Goal: Information Seeking & Learning: Learn about a topic

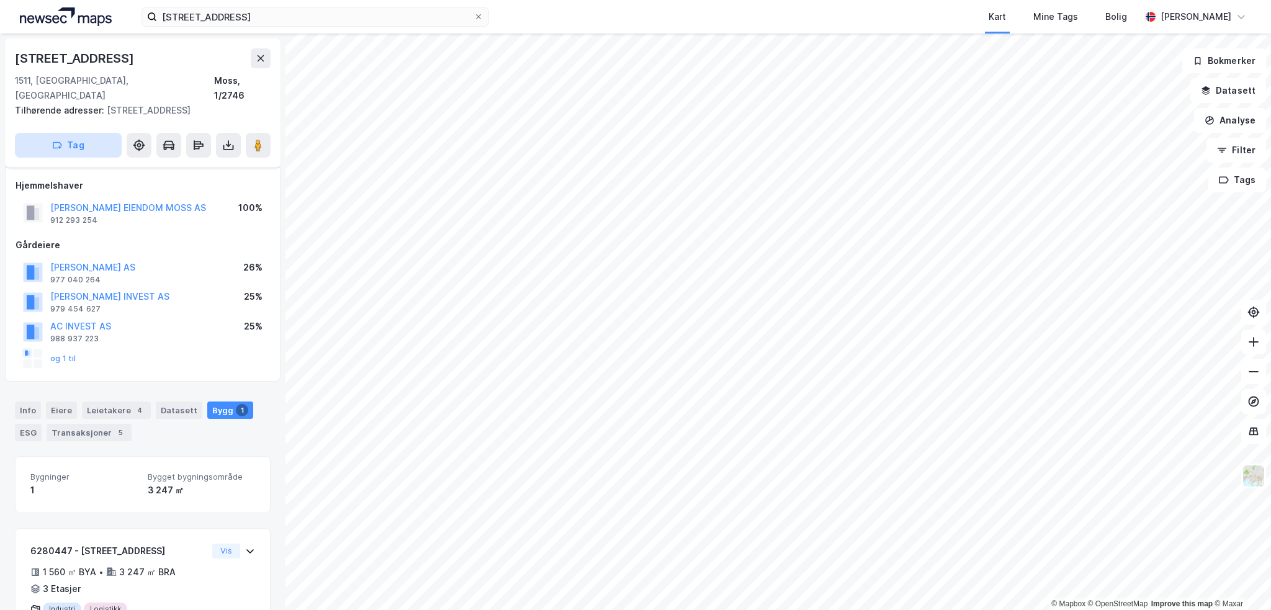
scroll to position [40, 0]
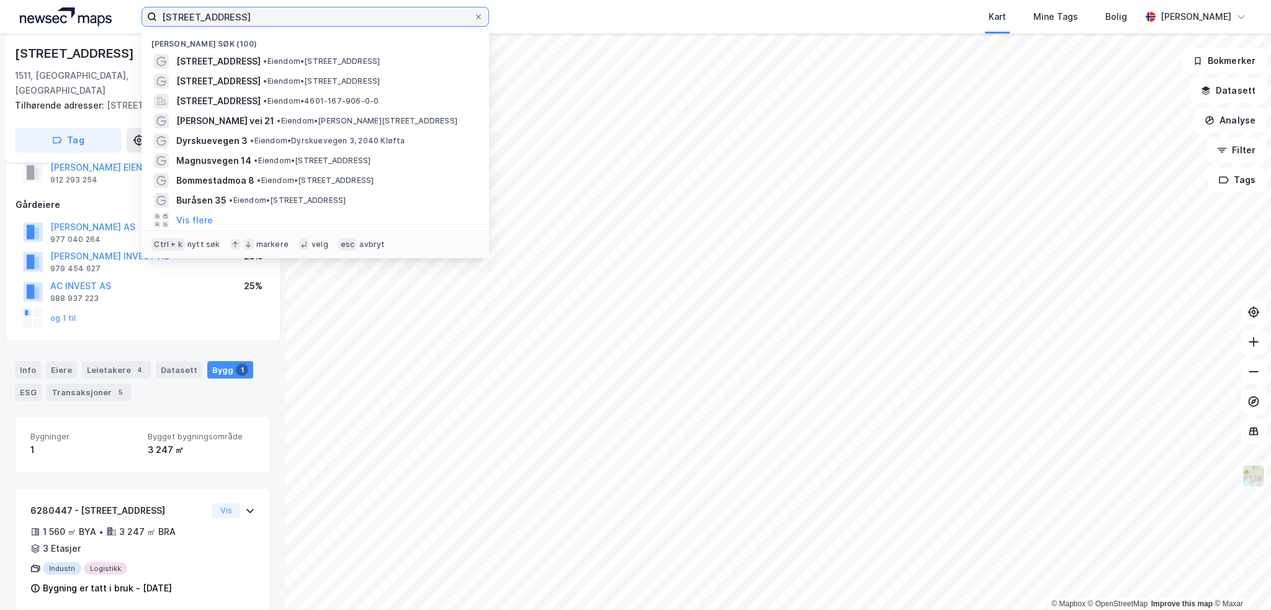
drag, startPoint x: 248, startPoint y: 12, endPoint x: 110, endPoint y: 12, distance: 137.8
click at [110, 12] on div "værftsgata 7a Nylige søk (100) [STREET_ADDRESS] • Eiendom • [STREET_ADDRESS] • …" at bounding box center [635, 17] width 1271 height 34
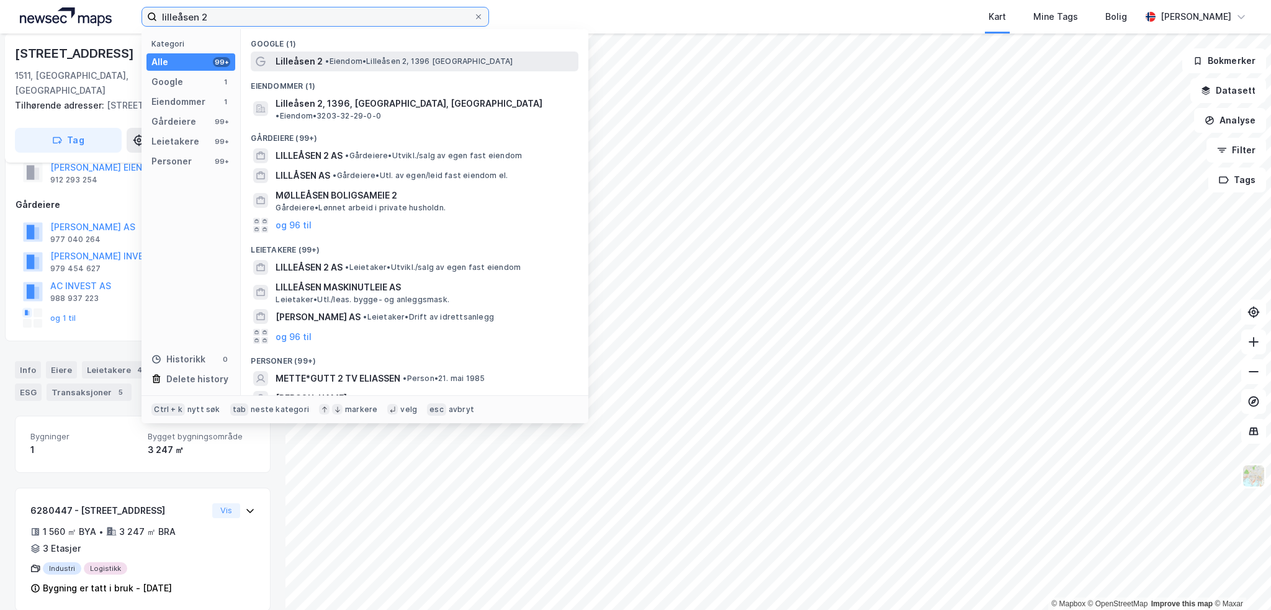
type input "lilleåsen 2"
click at [428, 64] on span "• Eiendom • Lilleåsen 2, 1396 [GEOGRAPHIC_DATA]" at bounding box center [418, 61] width 187 height 10
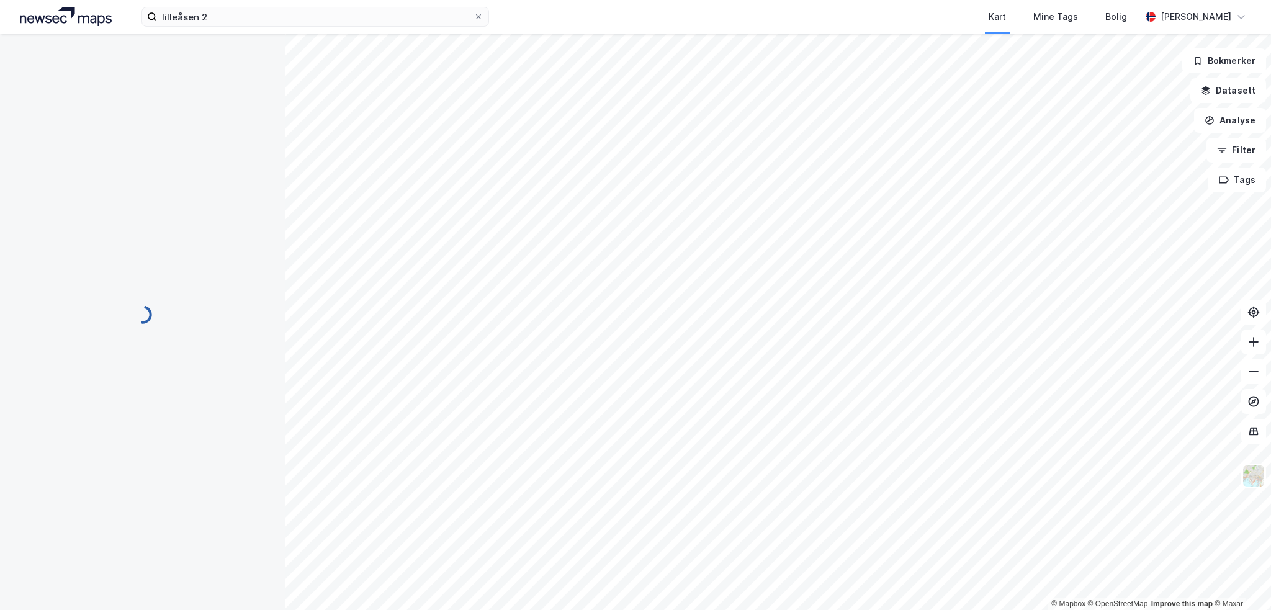
scroll to position [27, 0]
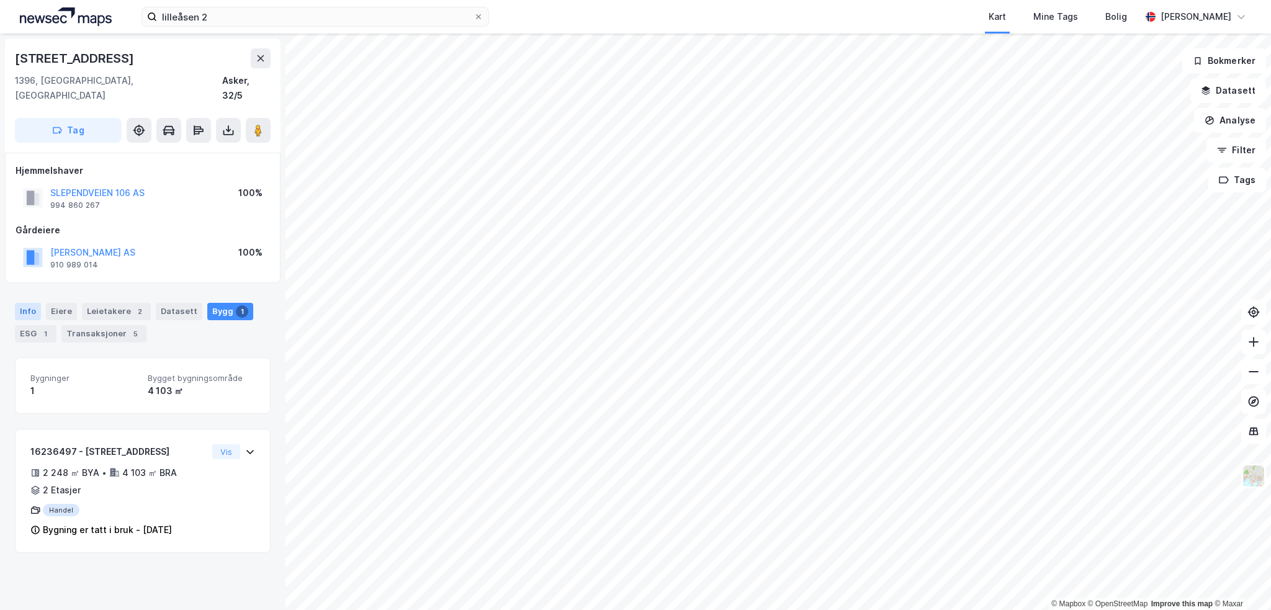
click at [29, 303] on div "Info" at bounding box center [28, 311] width 26 height 17
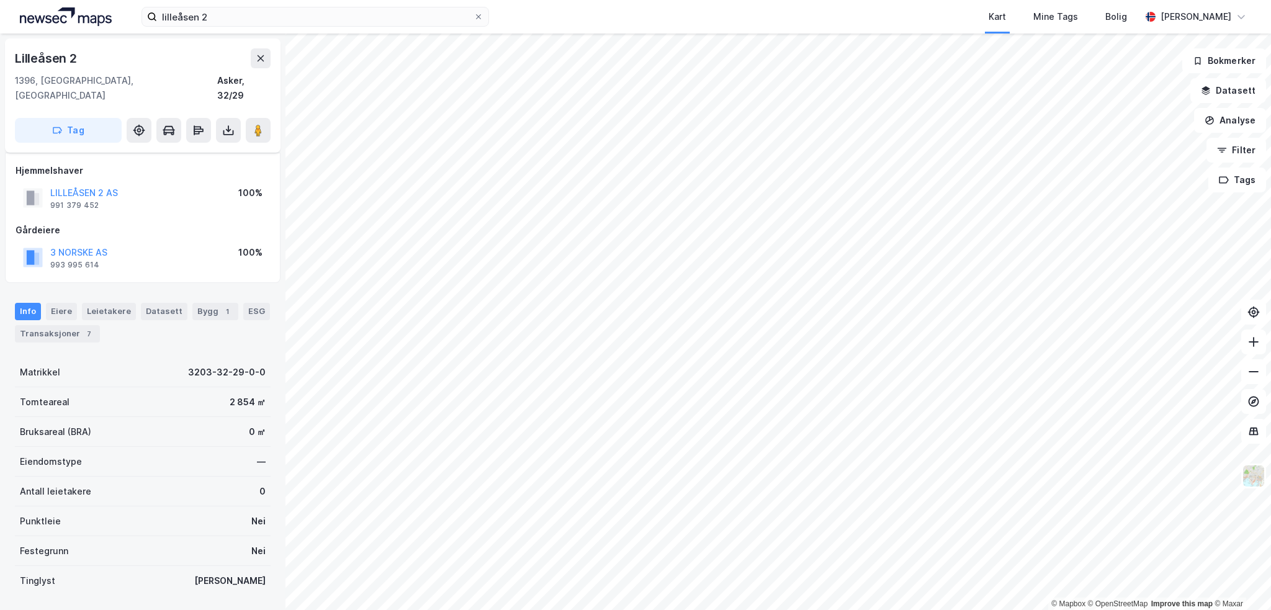
scroll to position [27, 0]
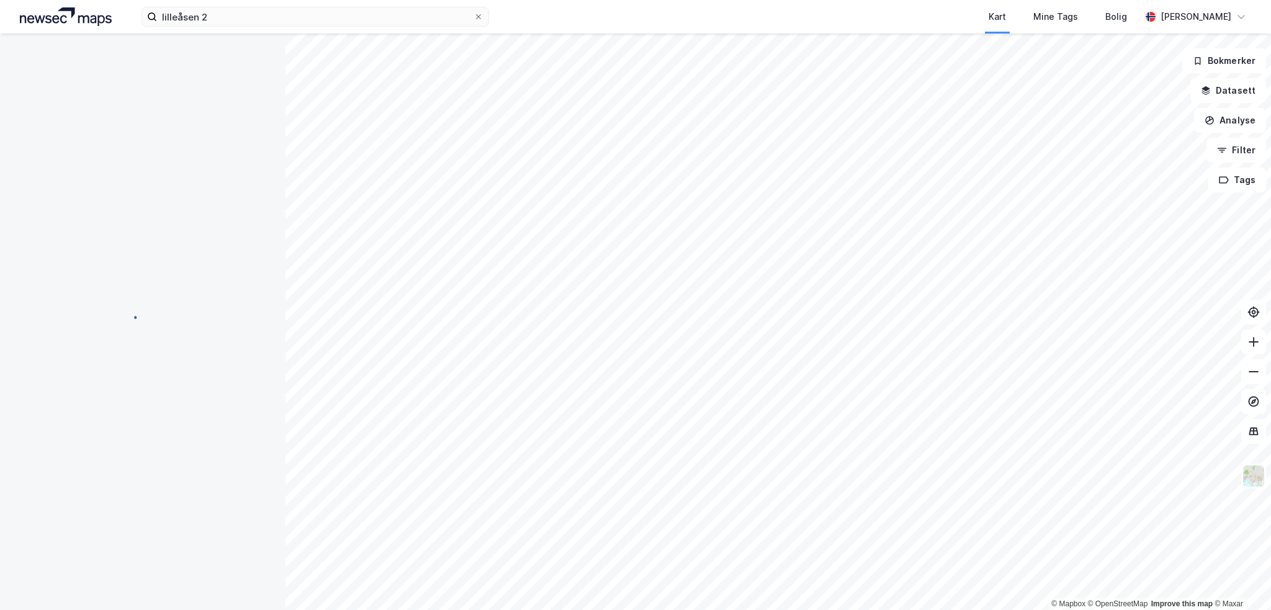
scroll to position [27, 0]
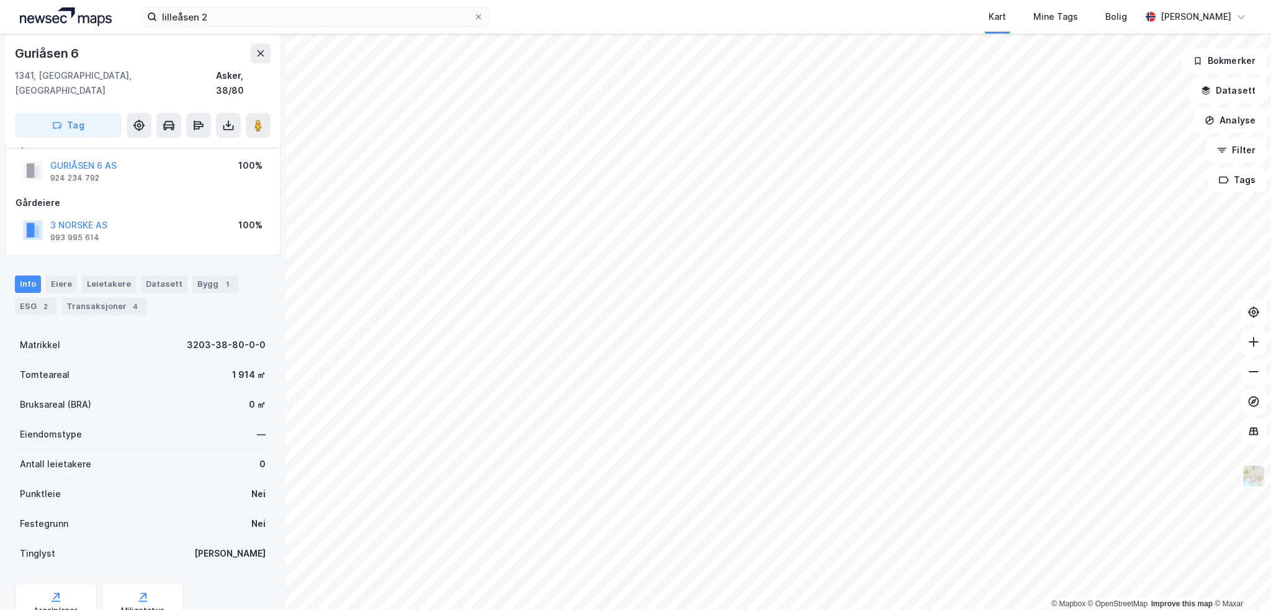
scroll to position [1, 0]
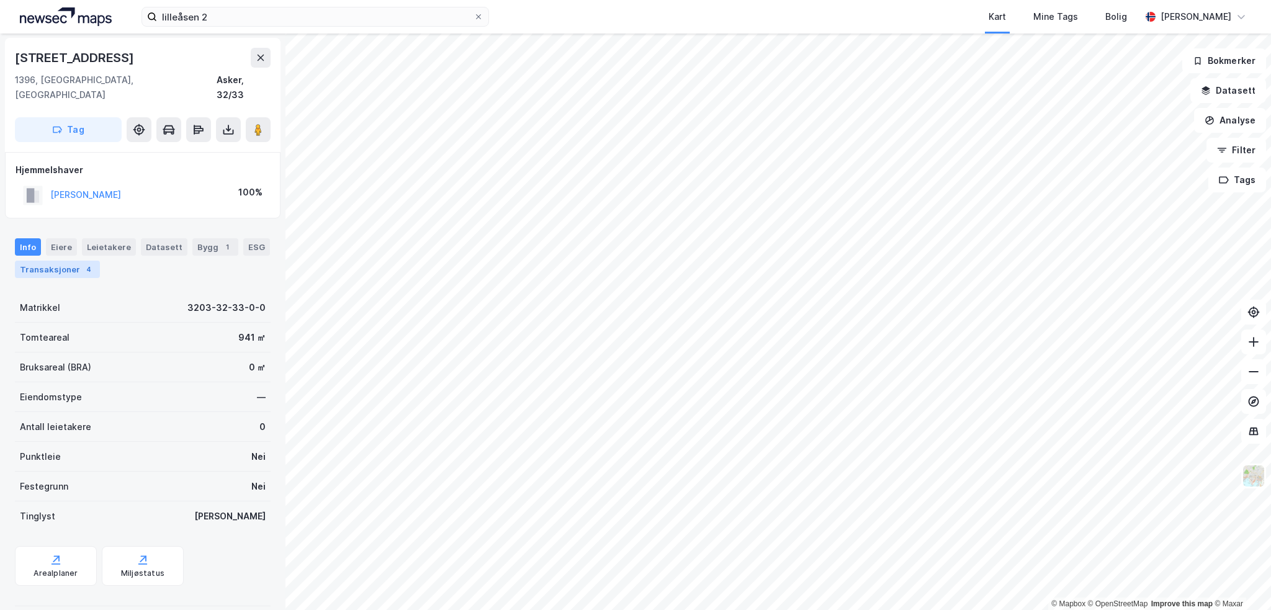
click at [47, 261] on div "Transaksjoner 4" at bounding box center [57, 269] width 85 height 17
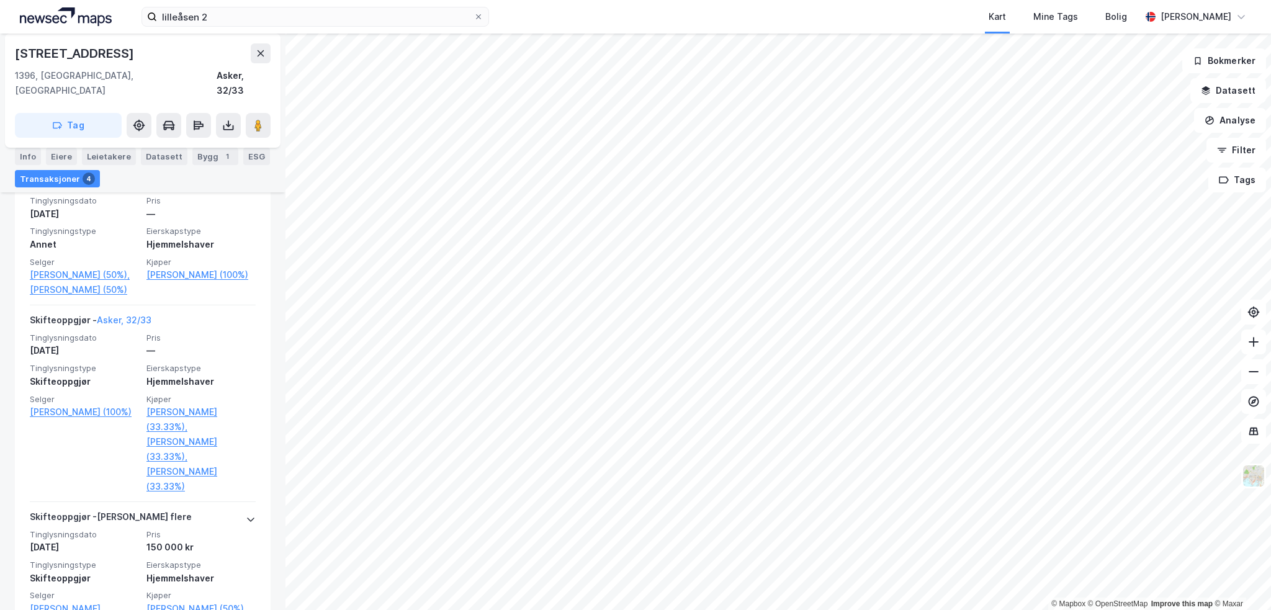
scroll to position [336, 0]
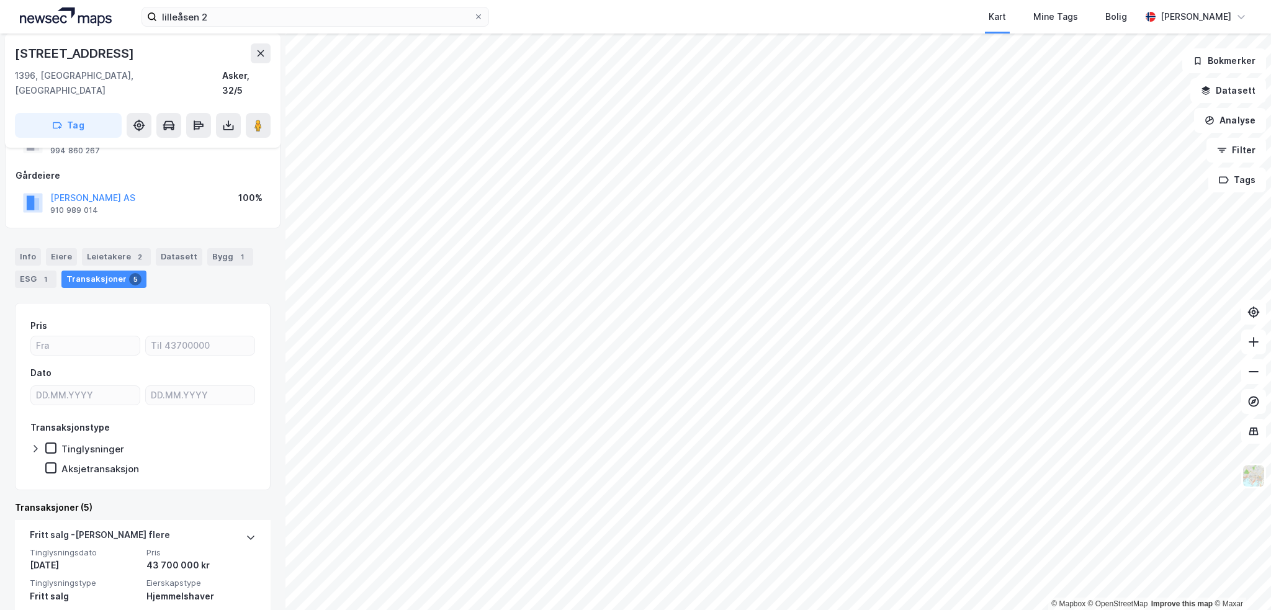
scroll to position [124, 0]
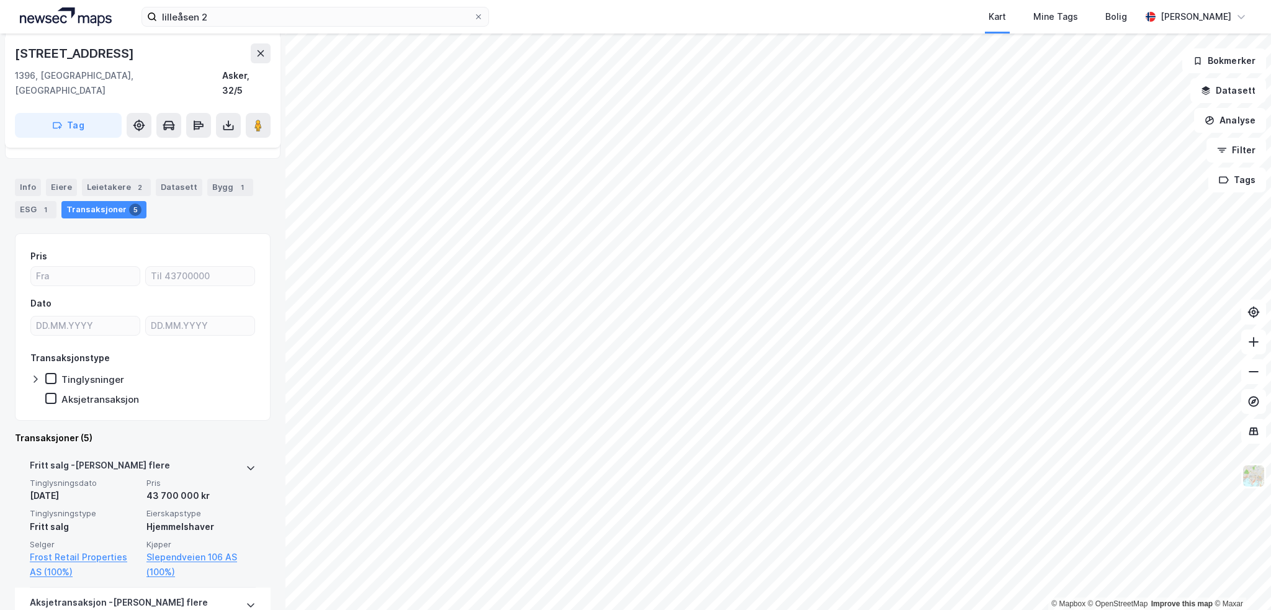
click at [171, 488] on div "43 700 000 kr" at bounding box center [200, 495] width 109 height 15
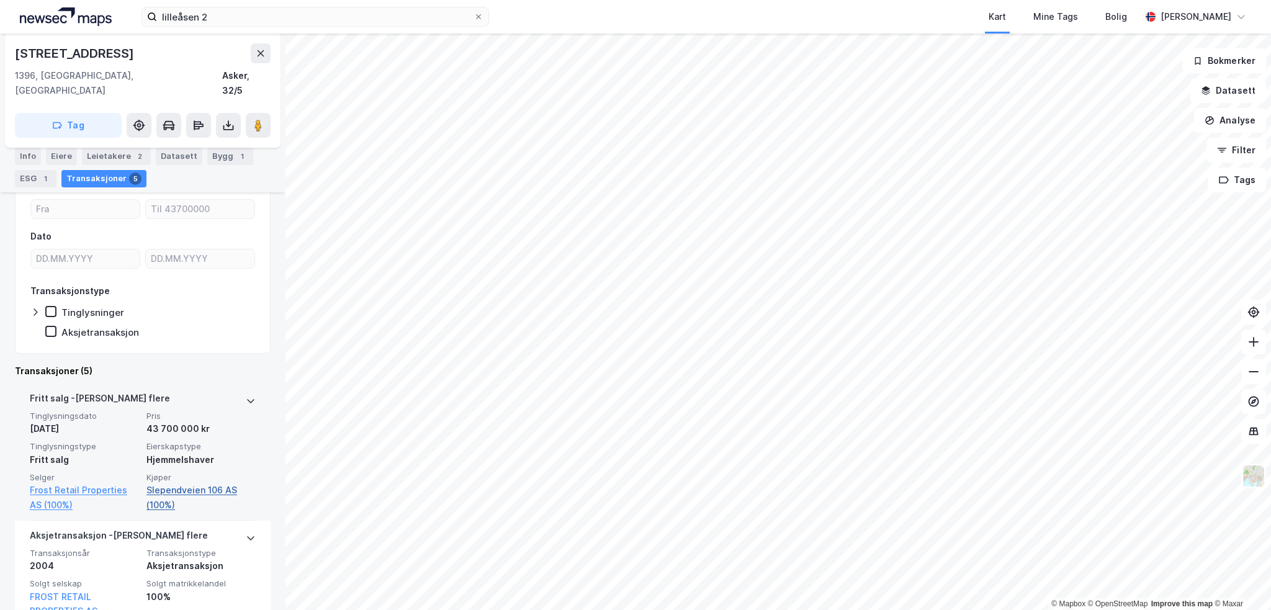
scroll to position [292, 0]
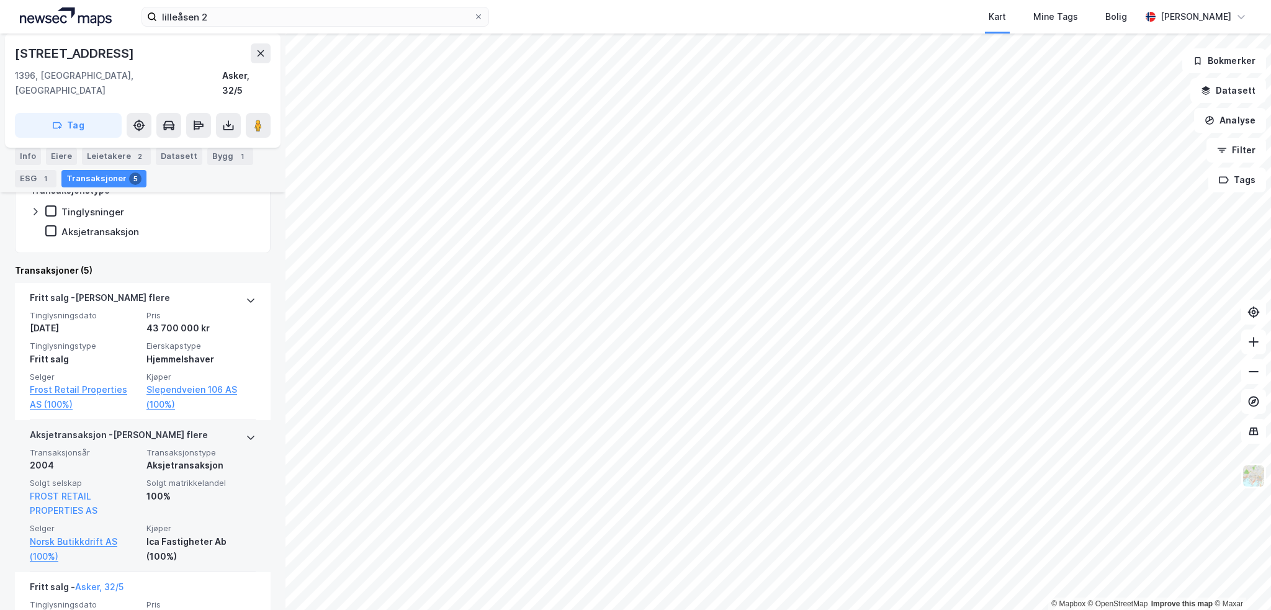
click at [187, 523] on span "Kjøper" at bounding box center [200, 528] width 109 height 11
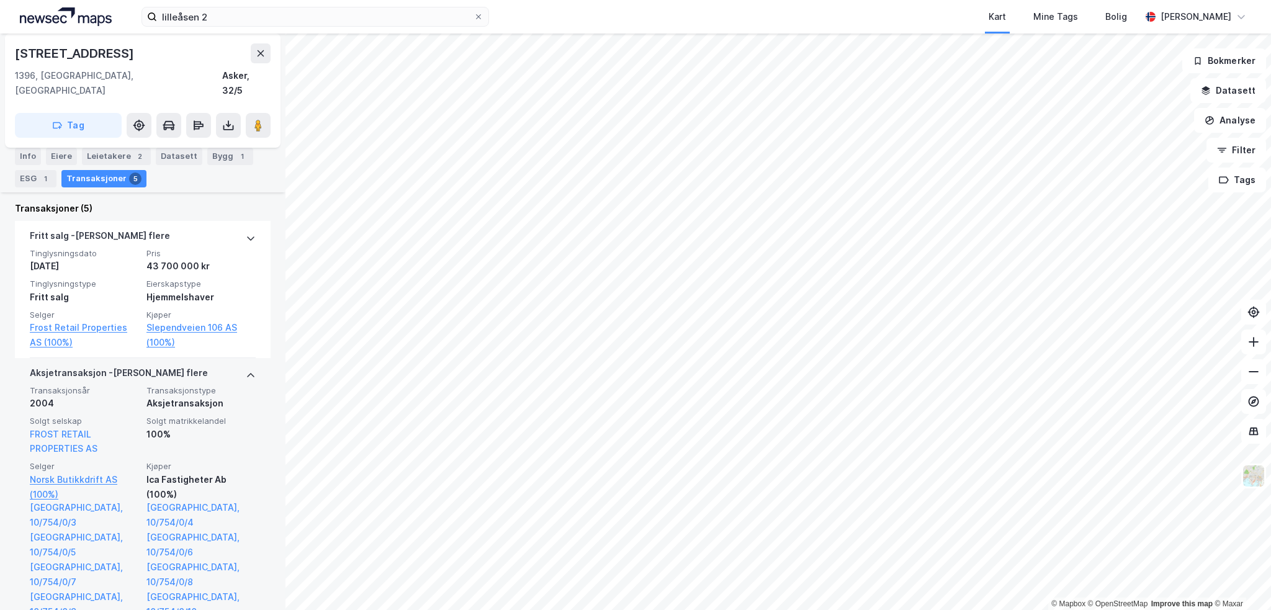
scroll to position [0, 0]
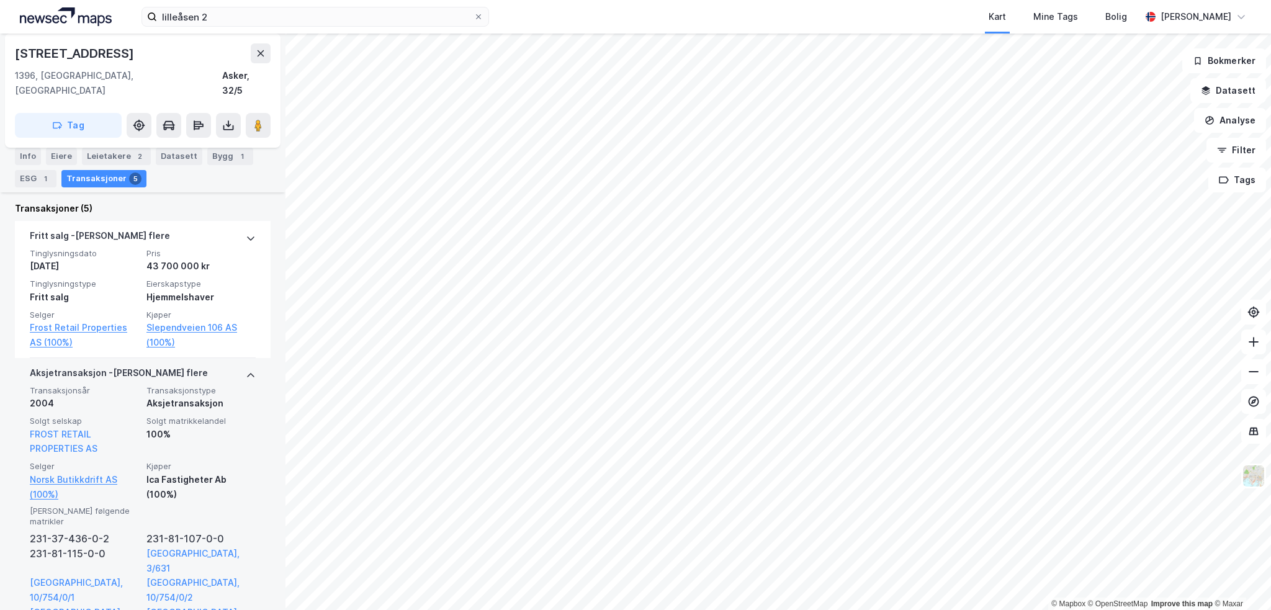
click at [247, 373] on icon at bounding box center [250, 375] width 7 height 4
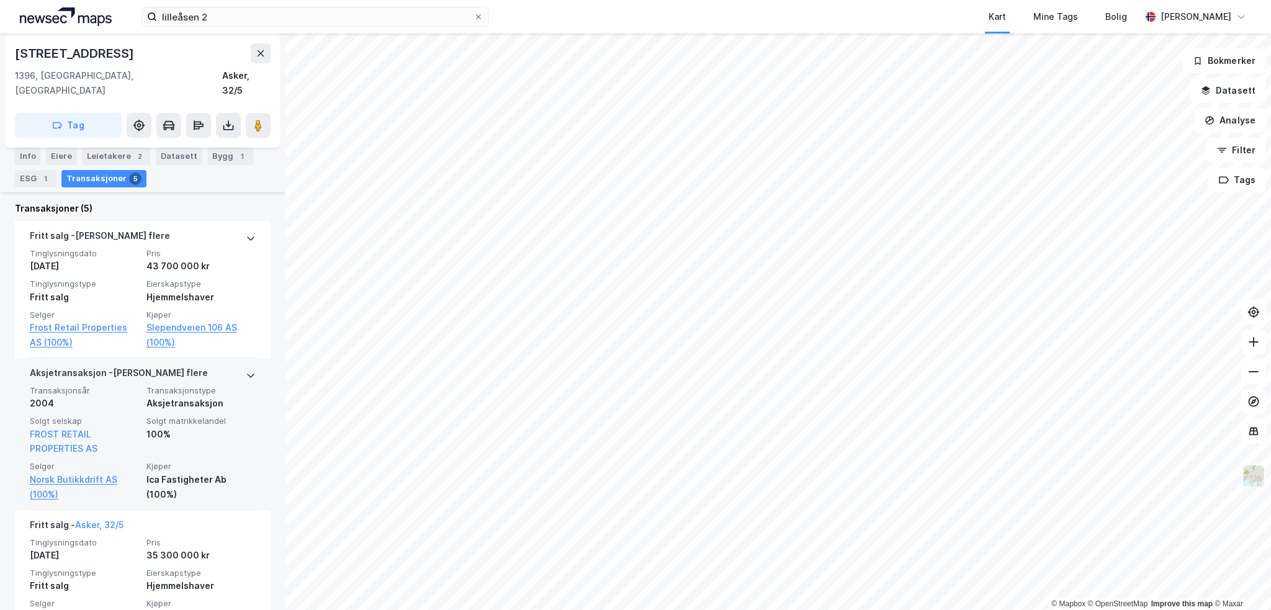
scroll to position [292, 0]
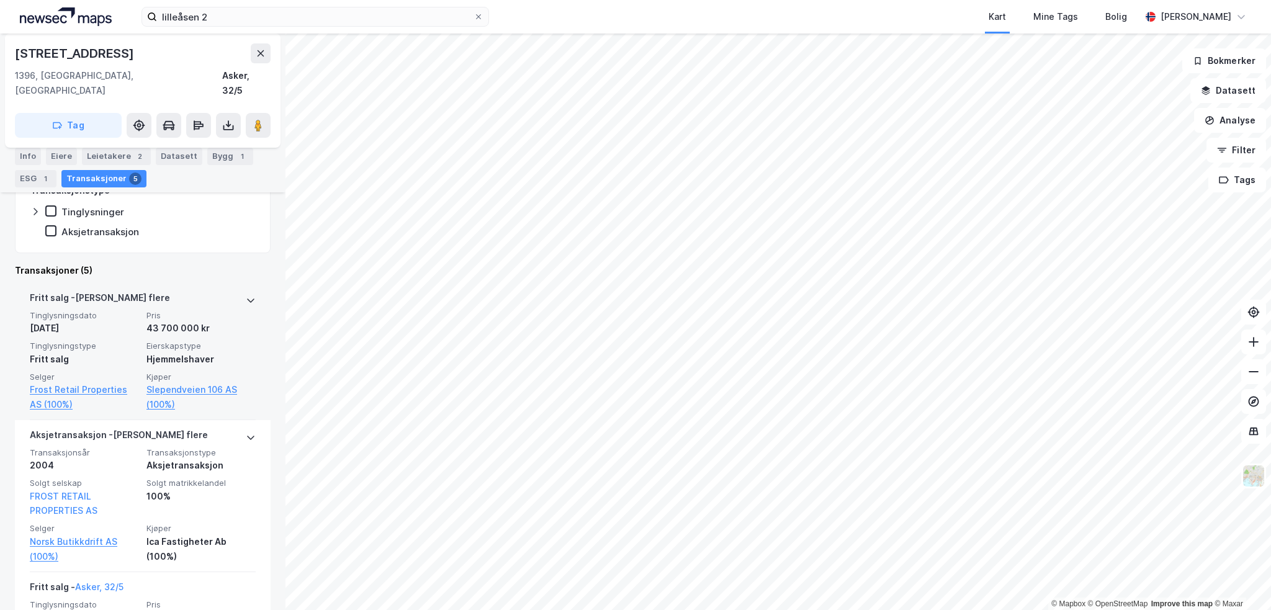
click at [227, 341] on span "Eierskapstype" at bounding box center [200, 346] width 109 height 11
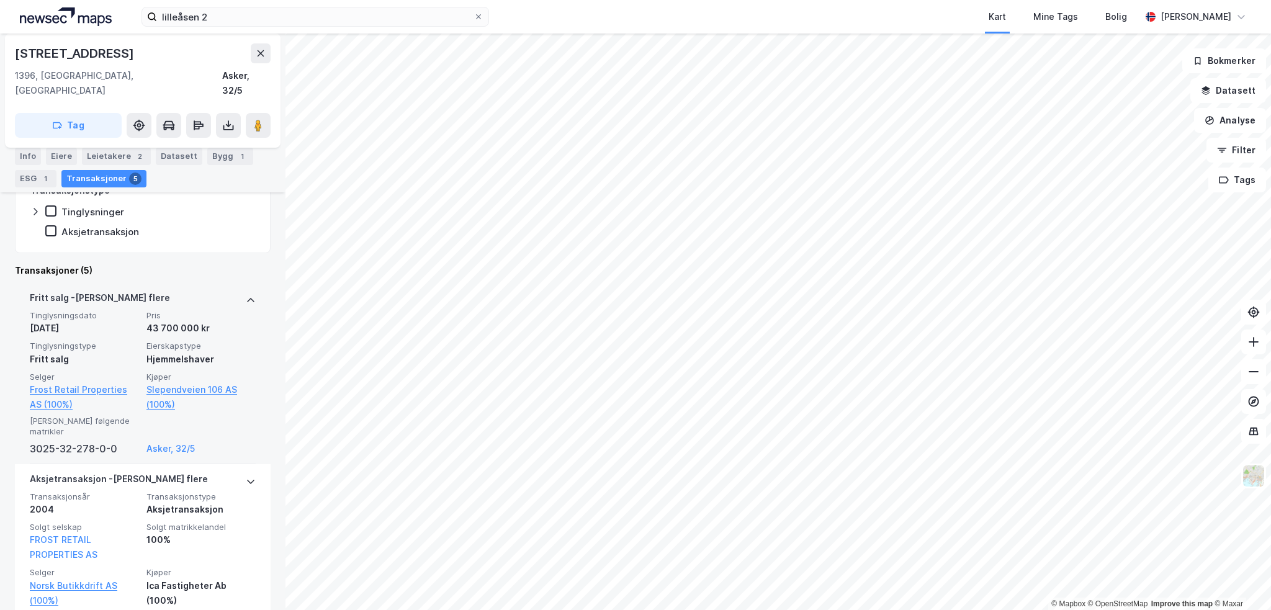
click at [237, 341] on span "Eierskapstype" at bounding box center [200, 346] width 109 height 11
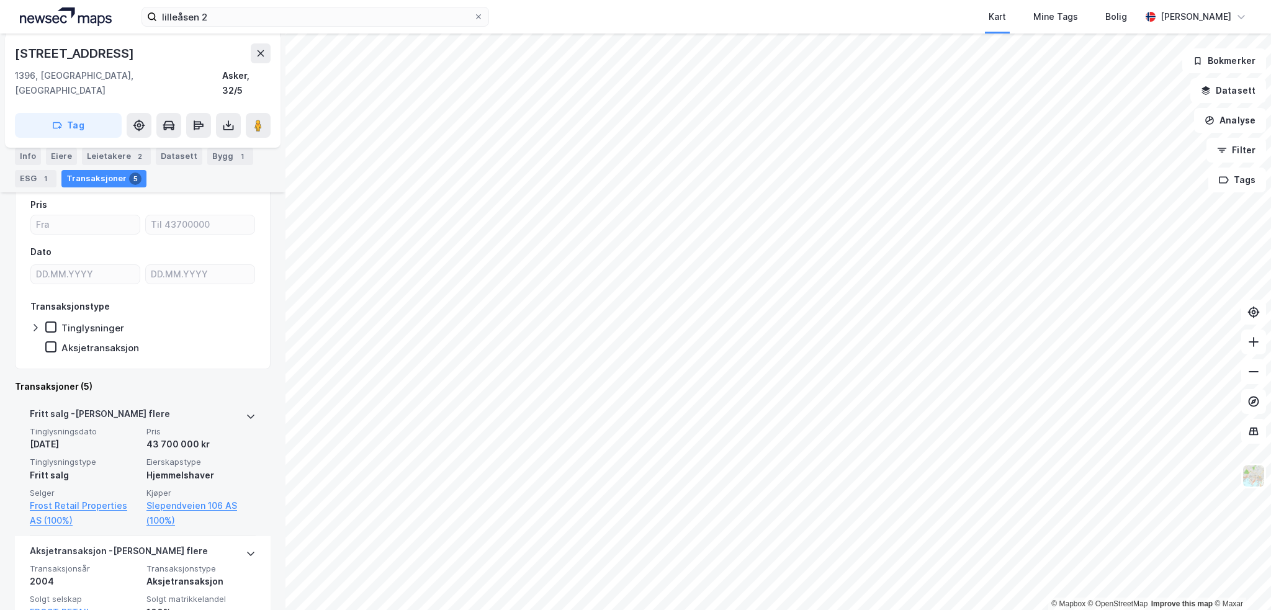
scroll to position [168, 0]
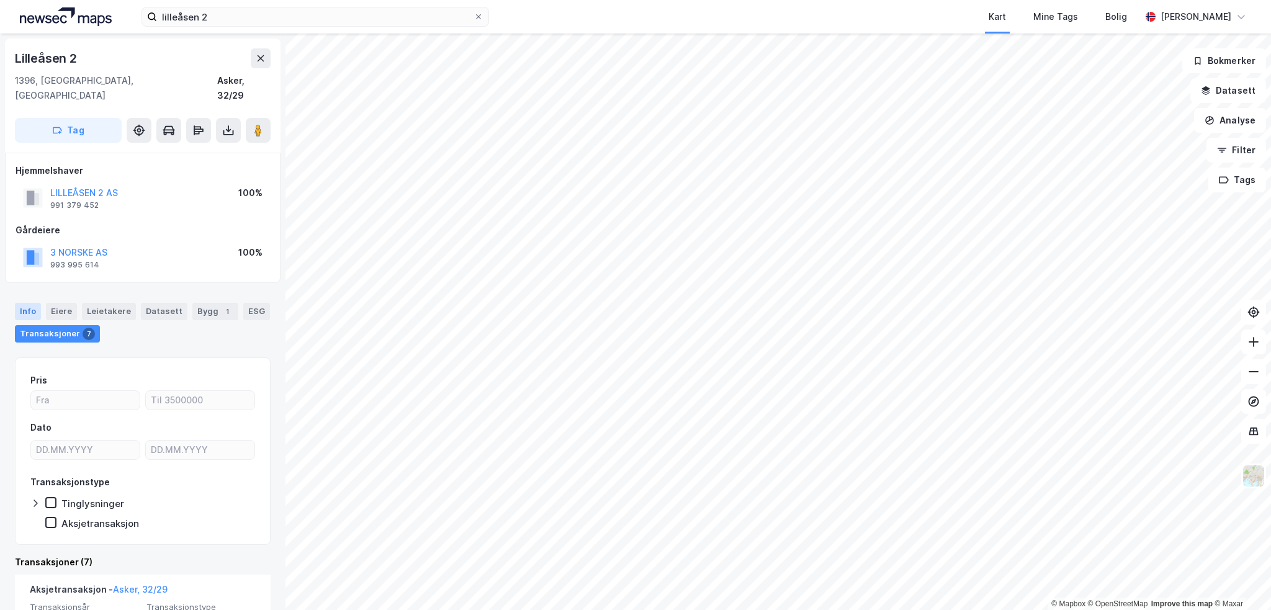
click at [31, 303] on div "Info" at bounding box center [28, 311] width 26 height 17
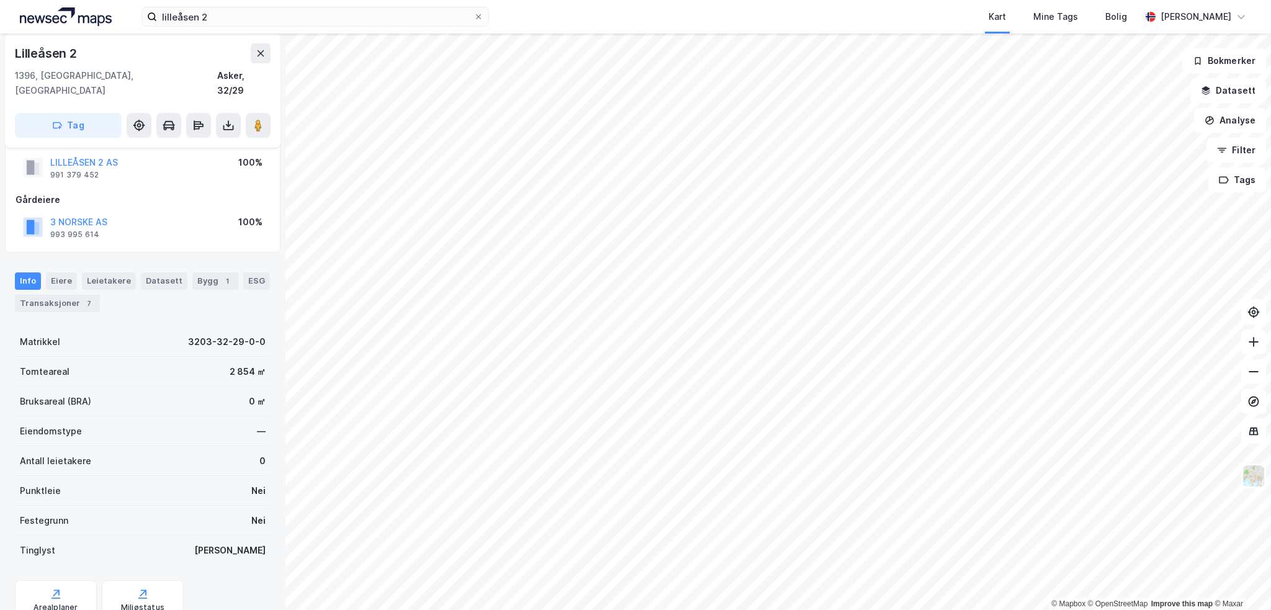
scroll to position [65, 0]
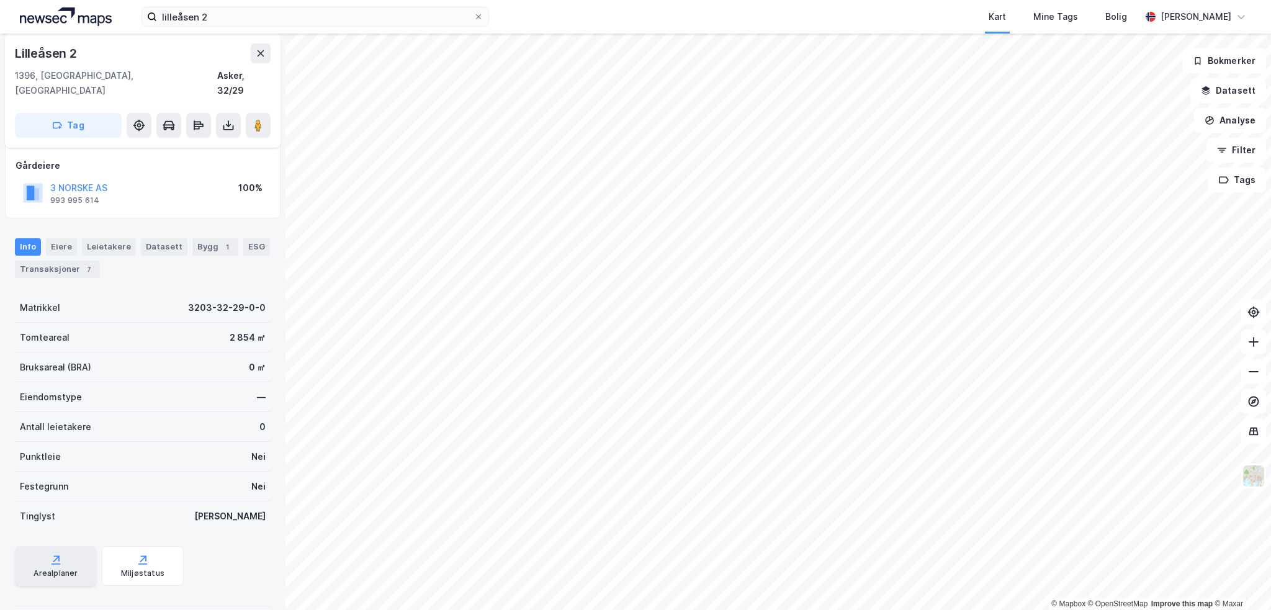
click at [57, 554] on icon at bounding box center [56, 560] width 12 height 12
